Goal: Transaction & Acquisition: Purchase product/service

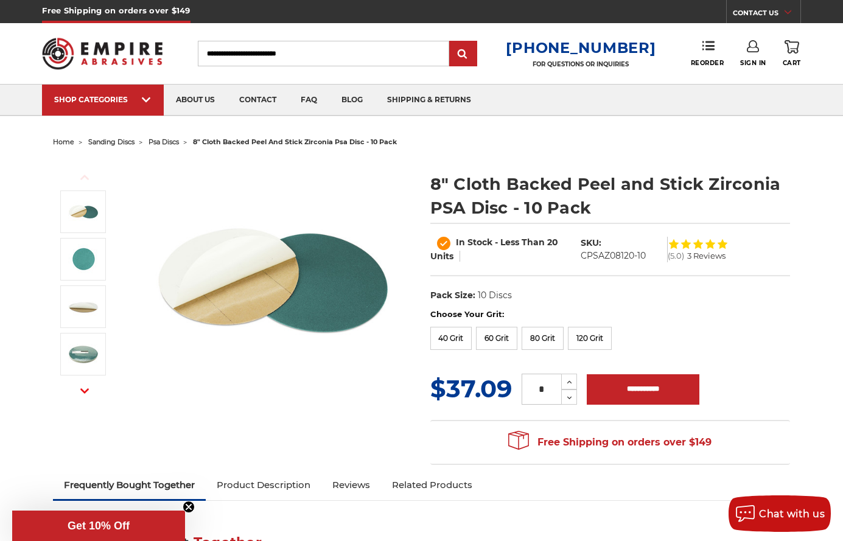
click at [316, 381] on img at bounding box center [273, 280] width 243 height 243
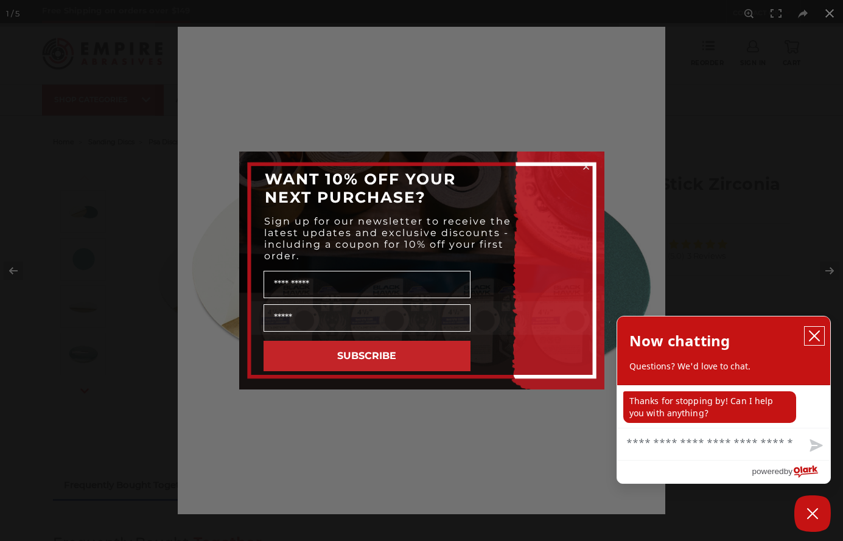
click at [818, 335] on icon "close chatbox" at bounding box center [814, 336] width 12 height 12
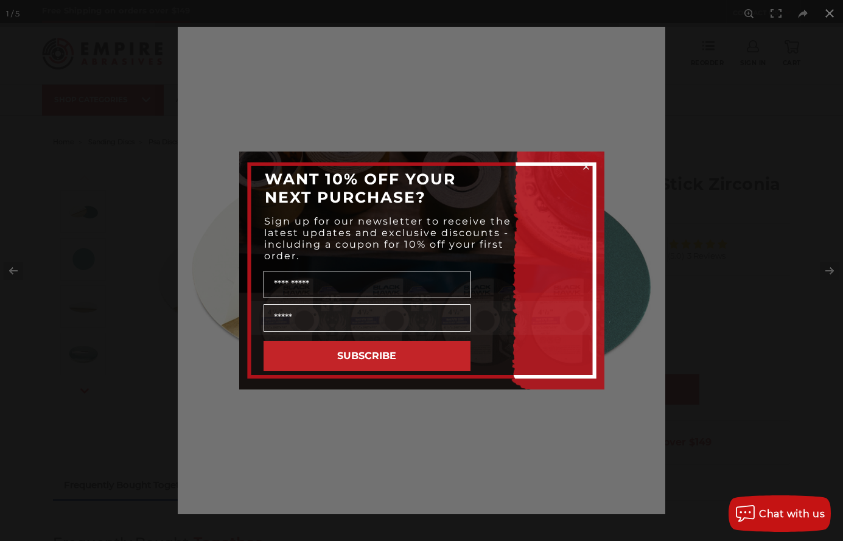
click at [831, 12] on div "Close dialog WANT 10% OFF YOUR NEXT PURCHASE? Sign up for our newsletter to rec…" at bounding box center [421, 270] width 843 height 541
click at [829, 10] on div "Close dialog WANT 10% OFF YOUR NEXT PURCHASE? Sign up for our newsletter to rec…" at bounding box center [421, 270] width 843 height 541
click at [585, 161] on circle "Close dialog" at bounding box center [586, 167] width 12 height 12
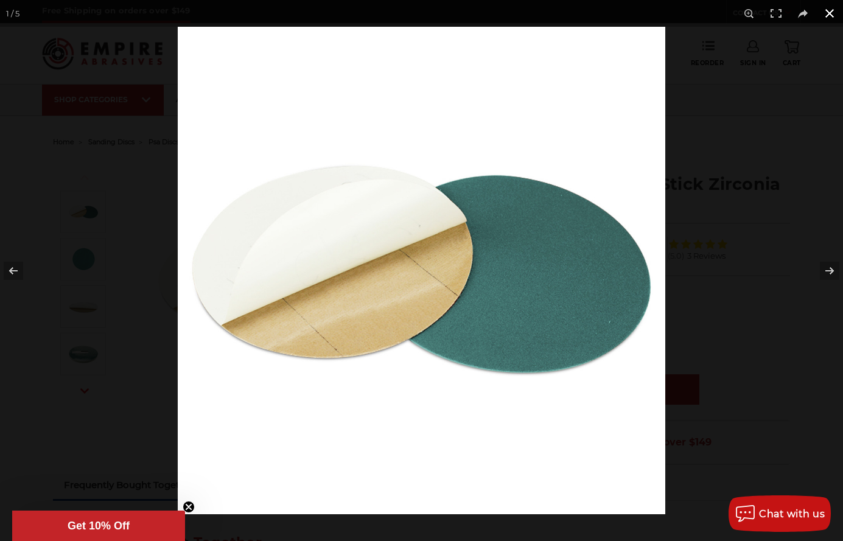
click at [827, 13] on button at bounding box center [829, 13] width 27 height 27
